Goal: Transaction & Acquisition: Purchase product/service

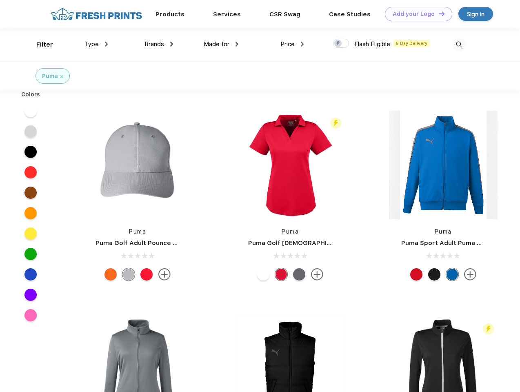
scroll to position [0, 0]
click at [416, 14] on link "Add your Logo Design Tool" at bounding box center [418, 14] width 67 height 14
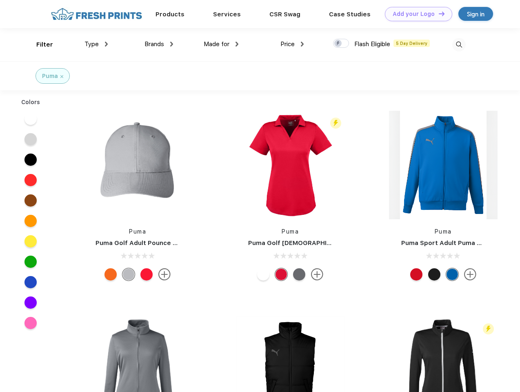
click at [0, 0] on div "Design Tool" at bounding box center [0, 0] width 0 height 0
click at [438, 13] on link "Add your Logo Design Tool" at bounding box center [418, 14] width 67 height 14
click at [39, 45] on div "Filter" at bounding box center [44, 44] width 17 height 9
click at [96, 44] on span "Type" at bounding box center [92, 43] width 14 height 7
click at [159, 44] on span "Brands" at bounding box center [155, 43] width 20 height 7
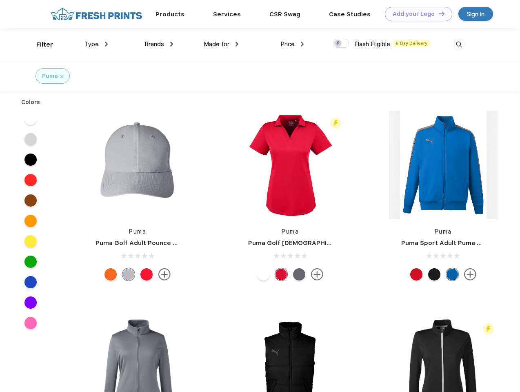
click at [221, 44] on span "Made for" at bounding box center [217, 43] width 26 height 7
click at [292, 44] on span "Price" at bounding box center [288, 43] width 14 height 7
click at [341, 44] on div at bounding box center [341, 43] width 16 height 9
click at [339, 44] on input "checkbox" at bounding box center [335, 40] width 5 height 5
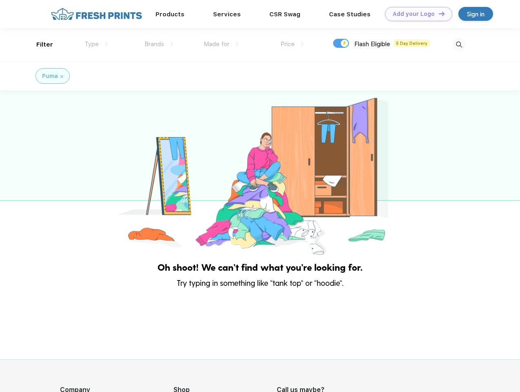
click at [459, 45] on img at bounding box center [459, 44] width 13 height 13
